Goal: Task Accomplishment & Management: Use online tool/utility

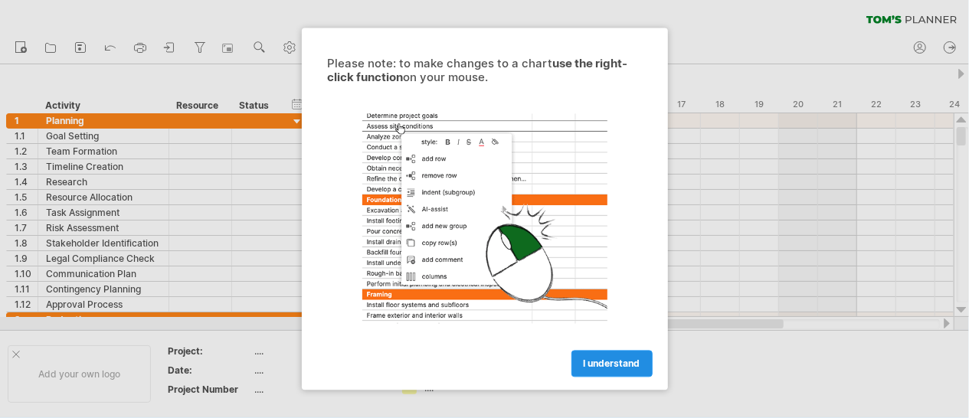
click at [609, 359] on span "I understand" at bounding box center [612, 363] width 57 height 11
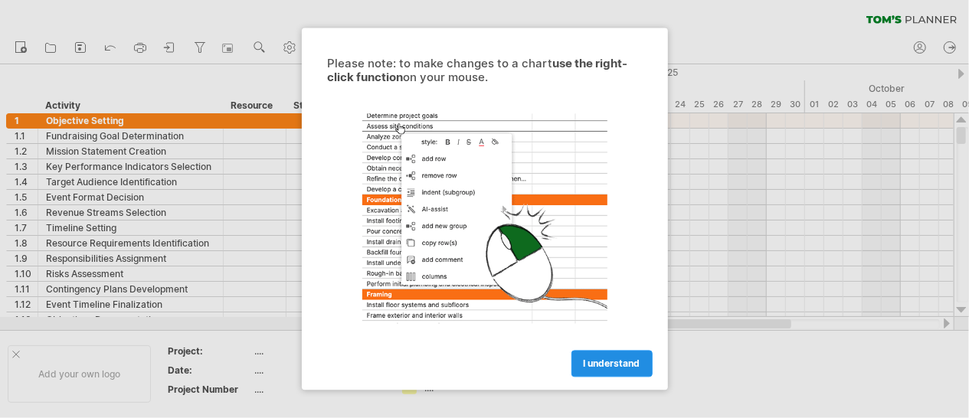
click at [627, 361] on span "I understand" at bounding box center [612, 363] width 57 height 11
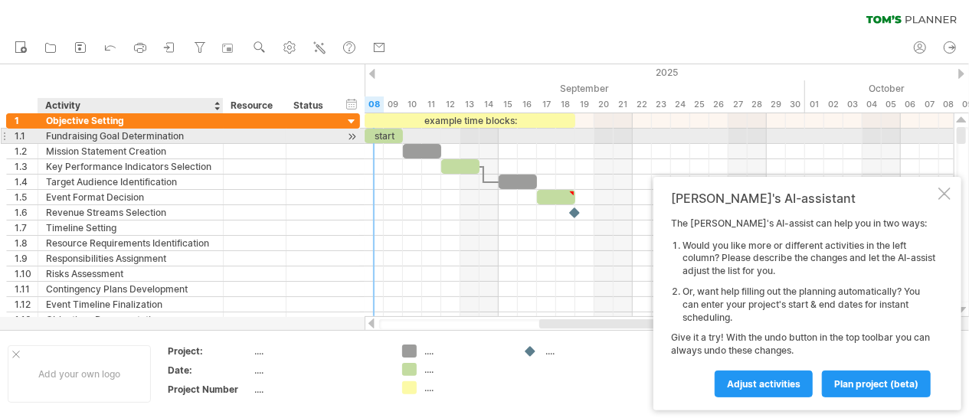
click at [130, 132] on div "Fundraising Goal Determination" at bounding box center [130, 136] width 169 height 15
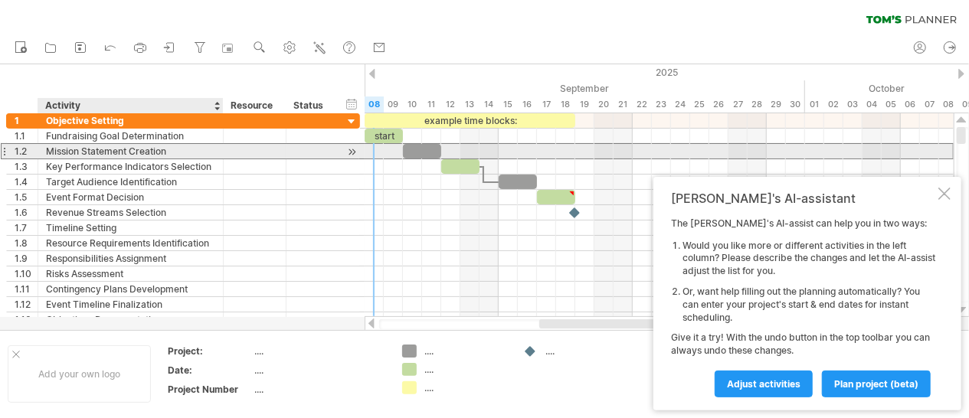
click at [132, 149] on div "Mission Statement Creation" at bounding box center [130, 151] width 169 height 15
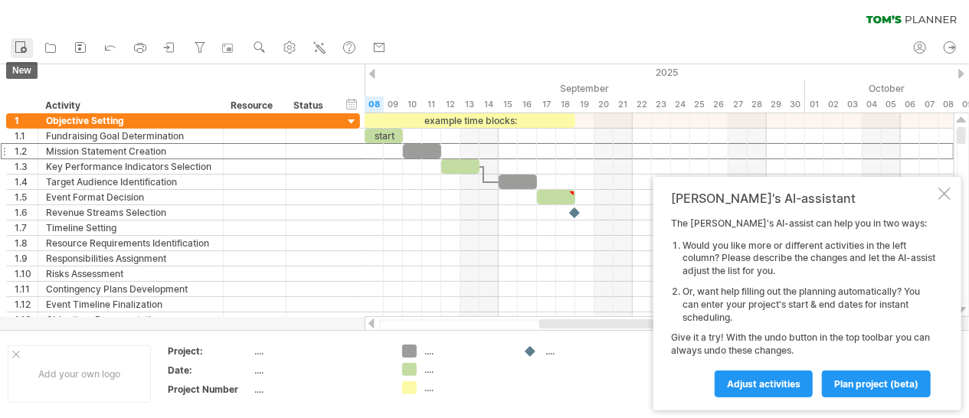
click at [20, 48] on icon at bounding box center [20, 46] width 15 height 15
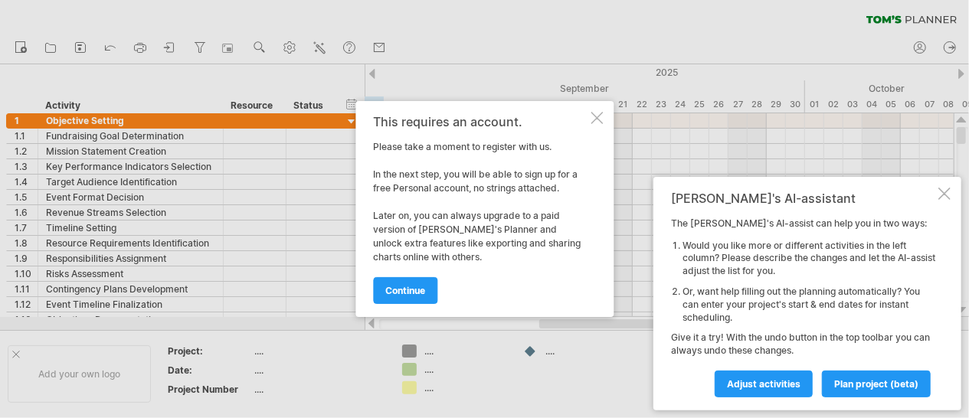
click at [598, 119] on div at bounding box center [596, 118] width 12 height 12
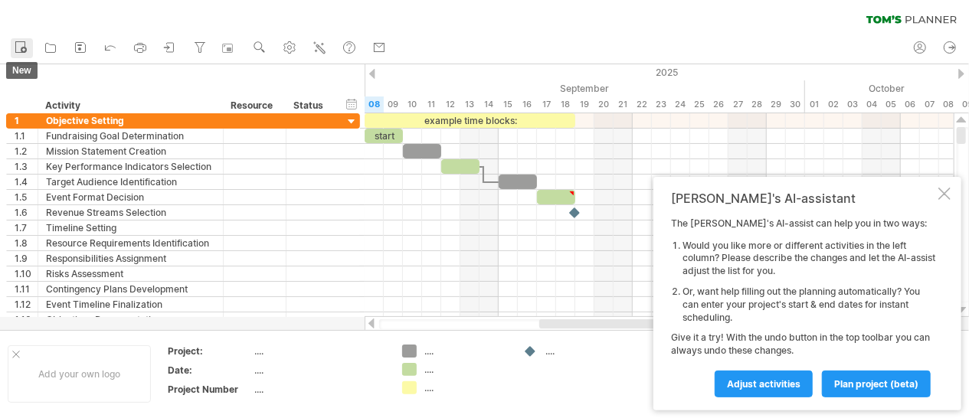
click at [22, 50] on circle at bounding box center [24, 50] width 6 height 6
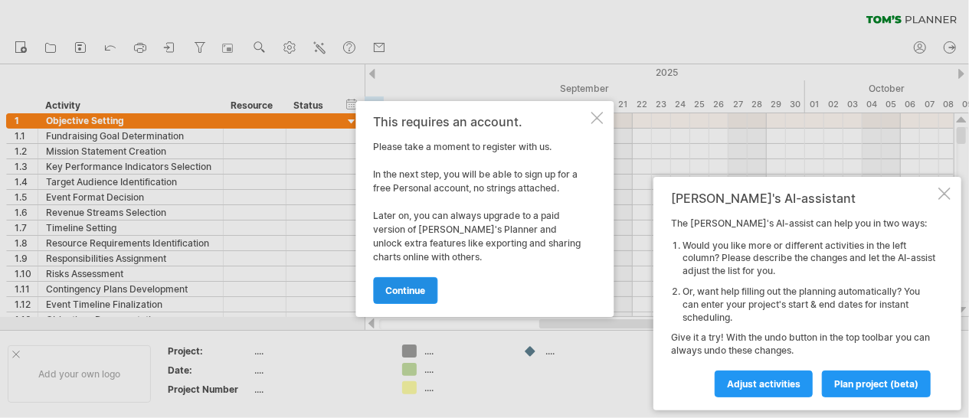
click at [425, 289] on span "continue" at bounding box center [405, 290] width 40 height 11
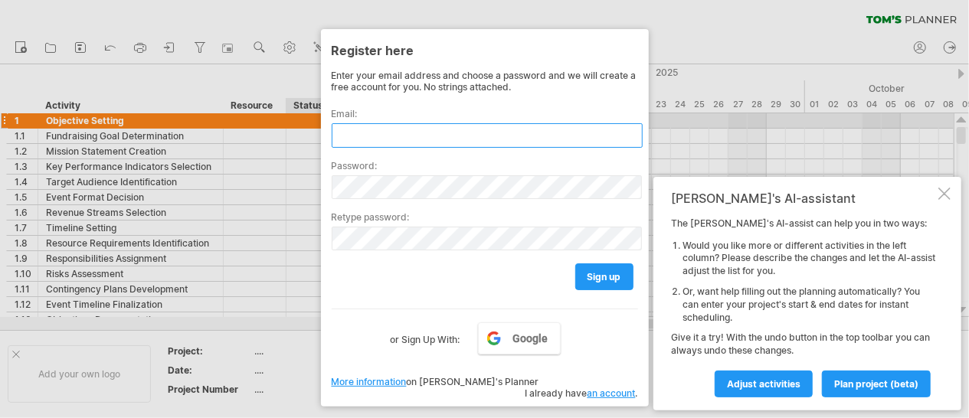
click at [348, 123] on input "text" at bounding box center [487, 135] width 311 height 25
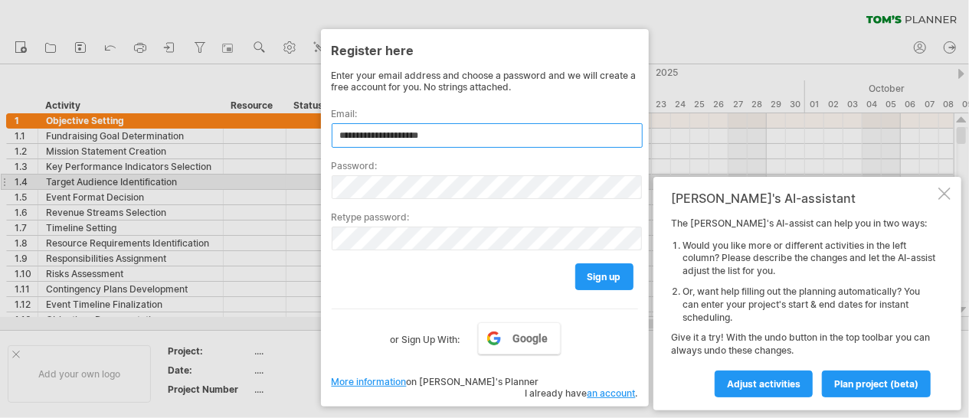
type input "**********"
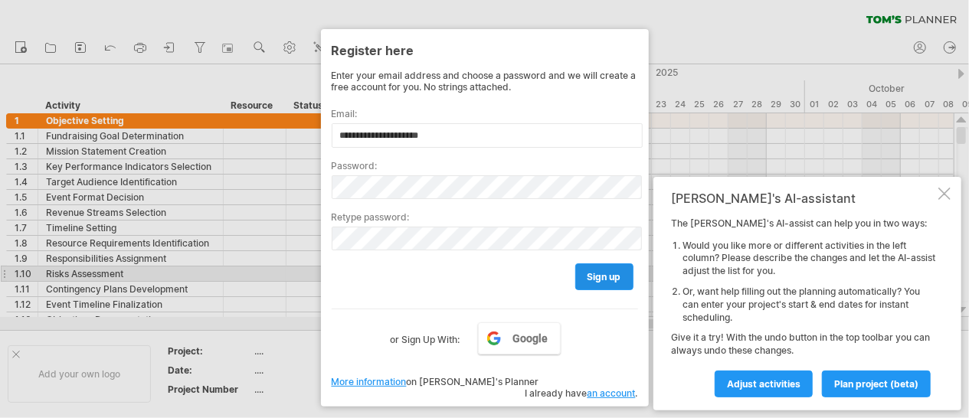
click at [600, 271] on span "sign up" at bounding box center [604, 276] width 34 height 11
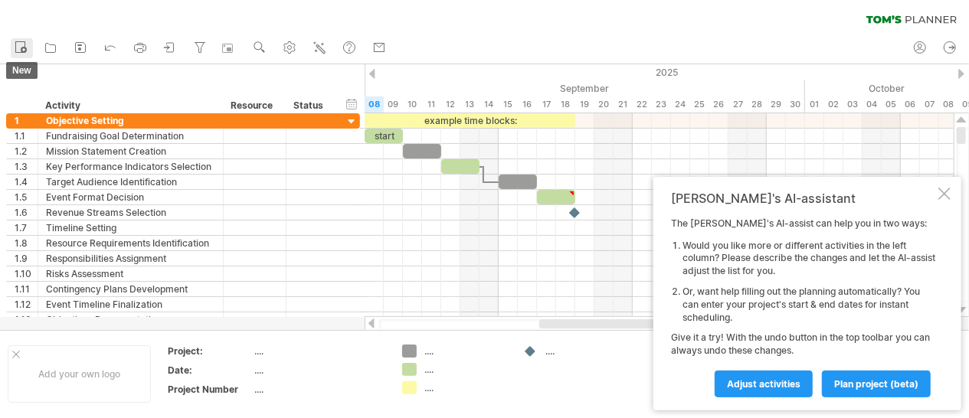
click at [26, 51] on circle at bounding box center [24, 50] width 6 height 6
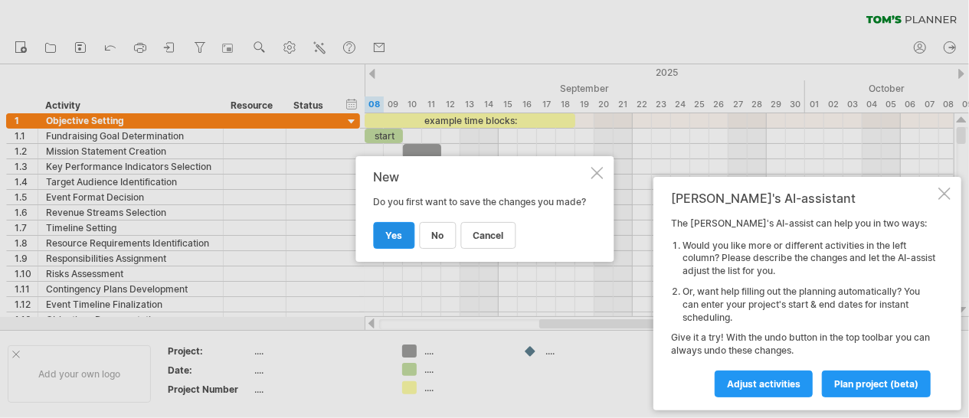
click at [401, 241] on span "yes" at bounding box center [393, 235] width 17 height 11
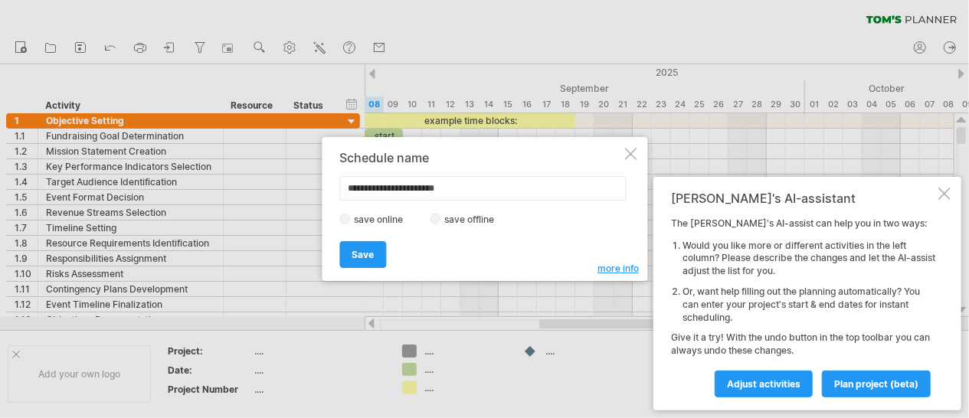
type input "**********"
click at [362, 257] on span "Save" at bounding box center [363, 254] width 22 height 11
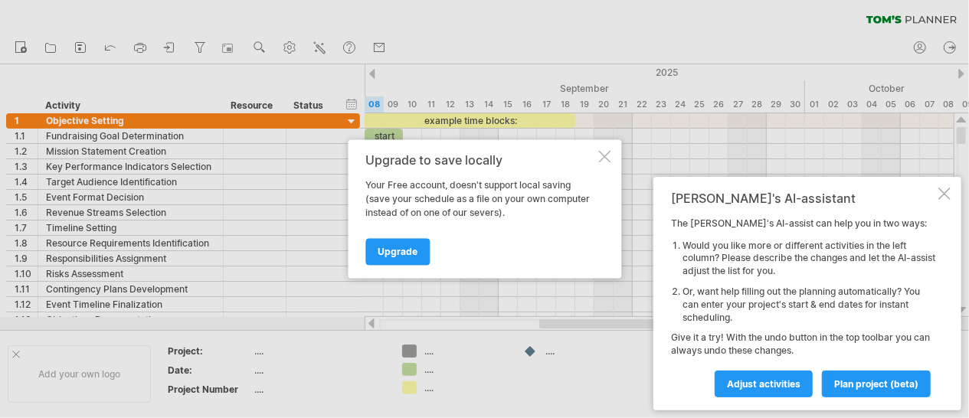
click at [606, 155] on div at bounding box center [604, 157] width 12 height 12
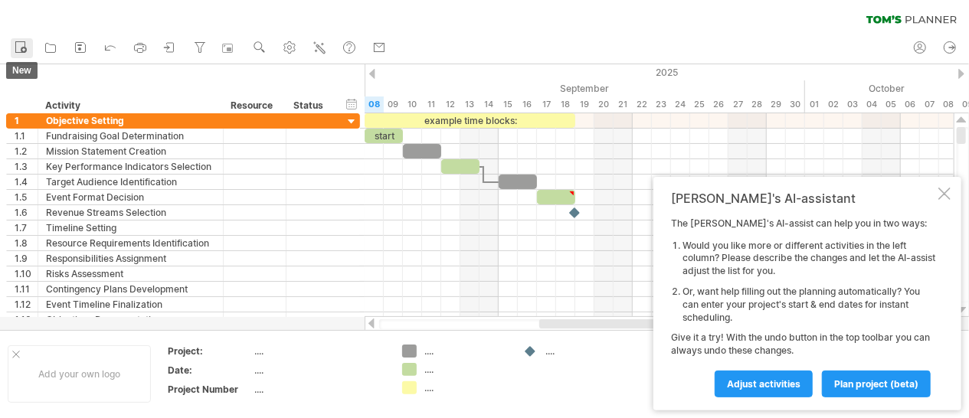
click at [25, 44] on icon at bounding box center [20, 46] width 15 height 15
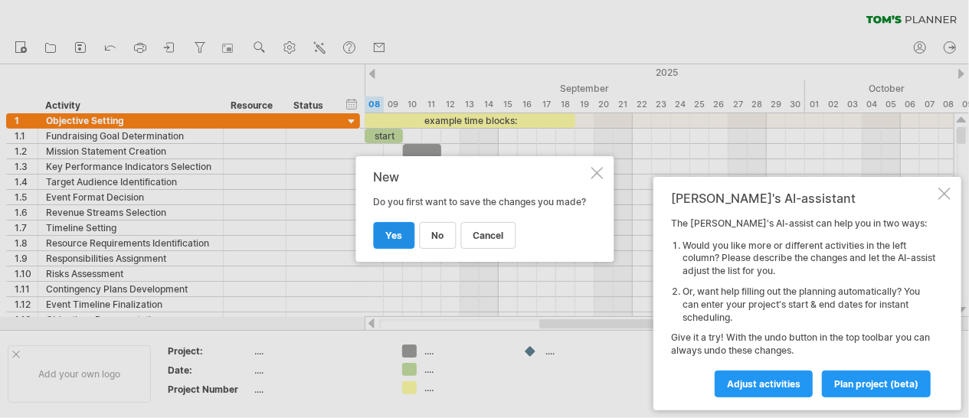
click at [403, 237] on link "yes" at bounding box center [393, 235] width 41 height 27
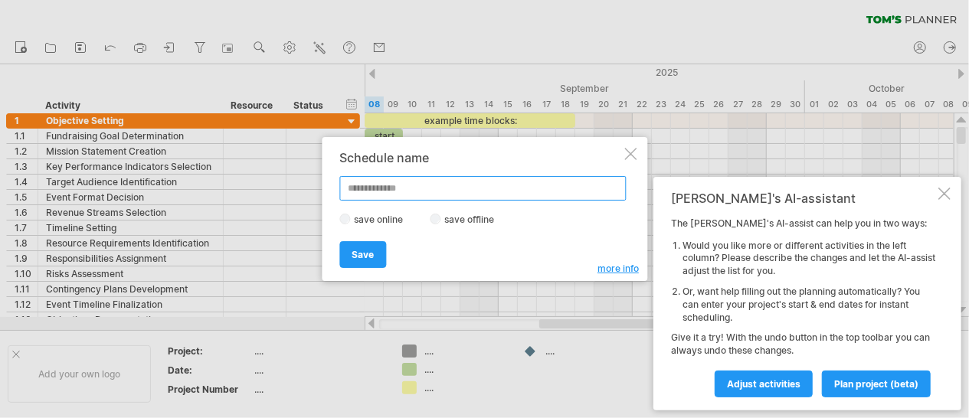
type input "*"
type input "**********"
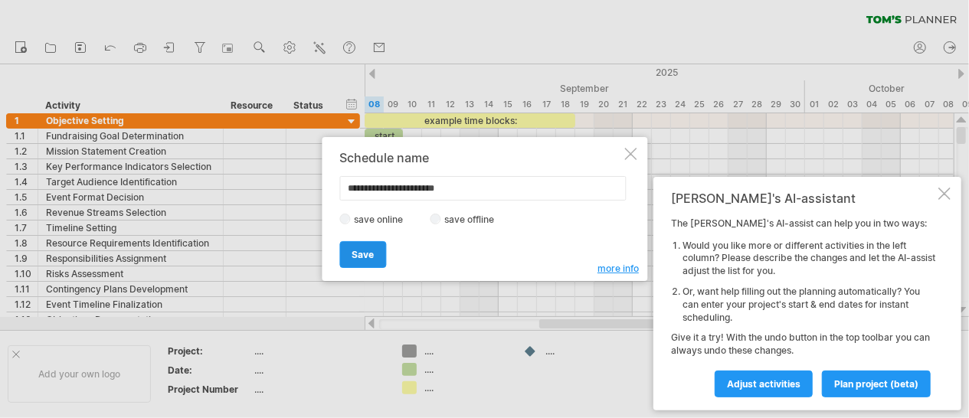
click at [374, 247] on link "Save" at bounding box center [362, 254] width 47 height 27
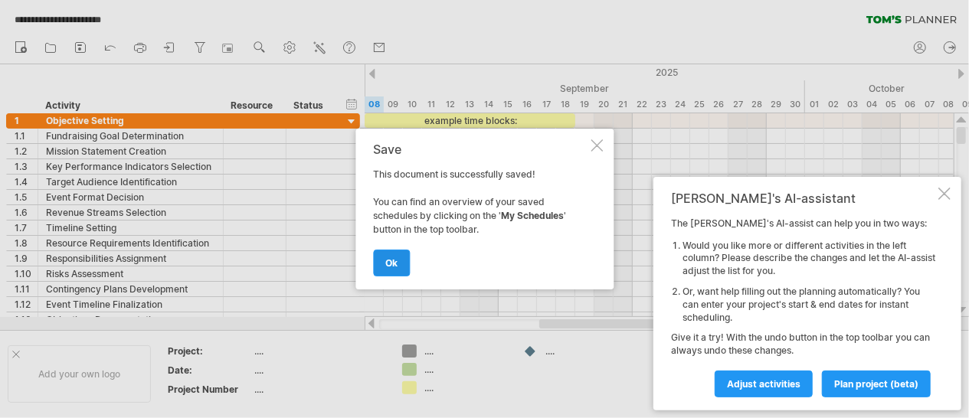
click at [390, 261] on span "ok" at bounding box center [391, 262] width 12 height 11
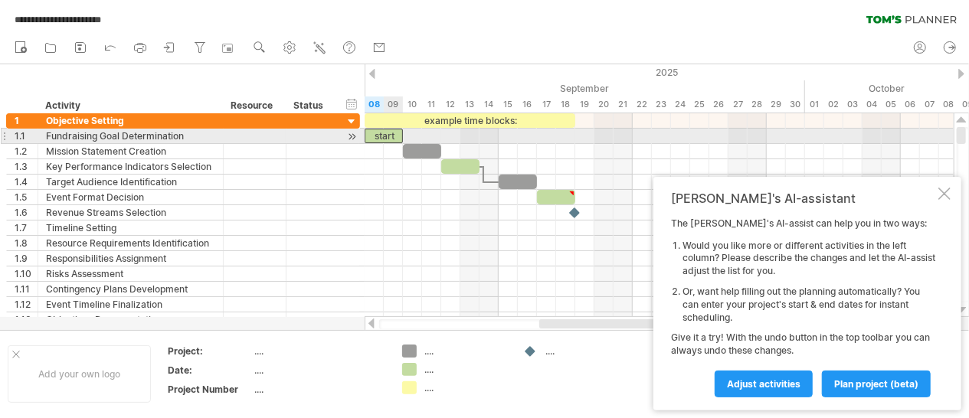
click at [396, 131] on div "start" at bounding box center [384, 136] width 38 height 15
click at [396, 131] on div "*****" at bounding box center [384, 136] width 38 height 14
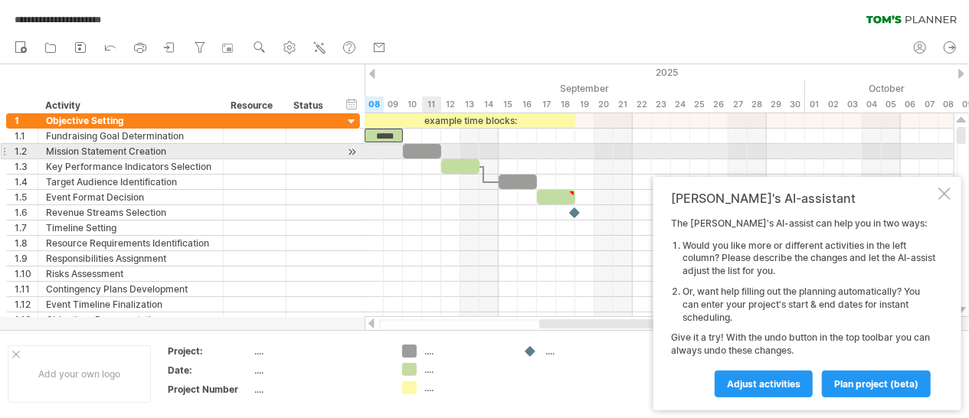
click at [425, 149] on div "​" at bounding box center [422, 151] width 38 height 15
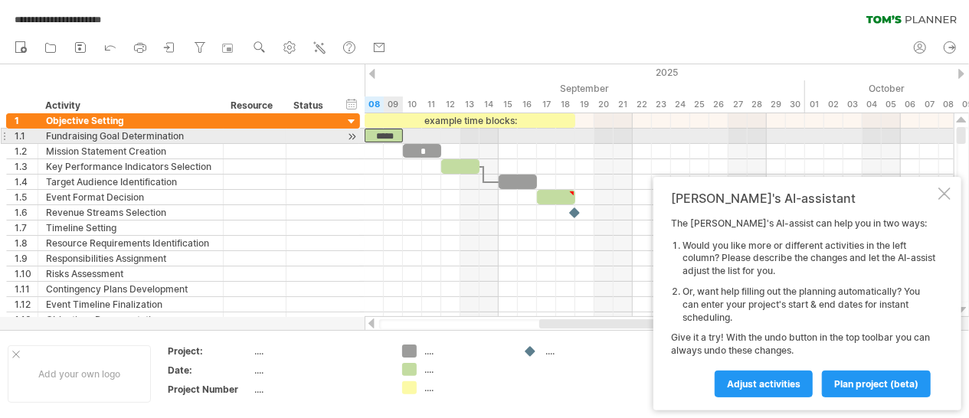
click at [392, 136] on div "*****" at bounding box center [384, 136] width 38 height 14
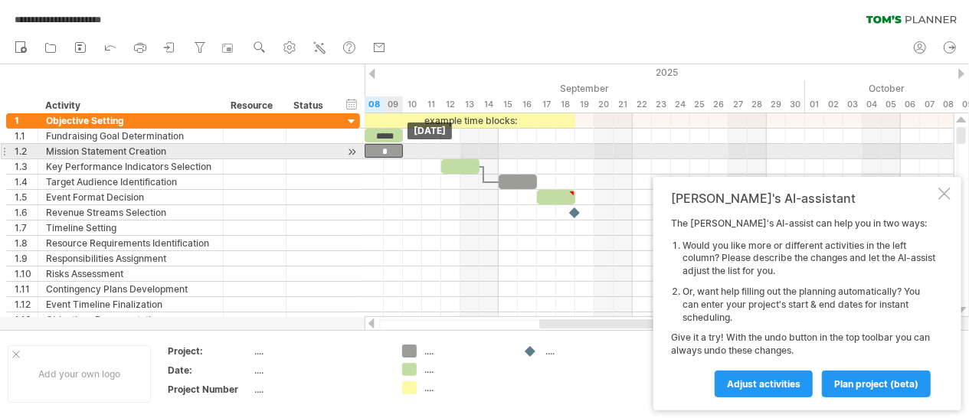
drag, startPoint x: 427, startPoint y: 149, endPoint x: 384, endPoint y: 148, distance: 42.1
click at [384, 148] on div "*" at bounding box center [384, 151] width 38 height 14
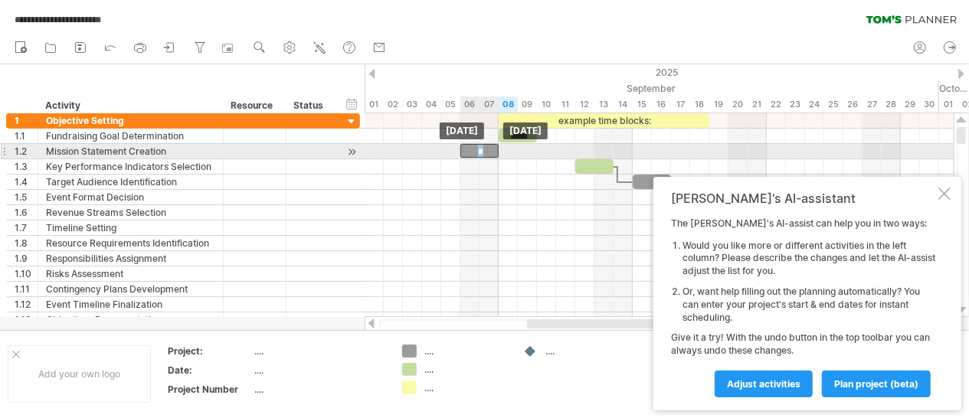
drag, startPoint x: 384, startPoint y: 148, endPoint x: 482, endPoint y: 152, distance: 97.3
click at [482, 152] on div "*" at bounding box center [479, 151] width 38 height 14
